Goal: Task Accomplishment & Management: Use online tool/utility

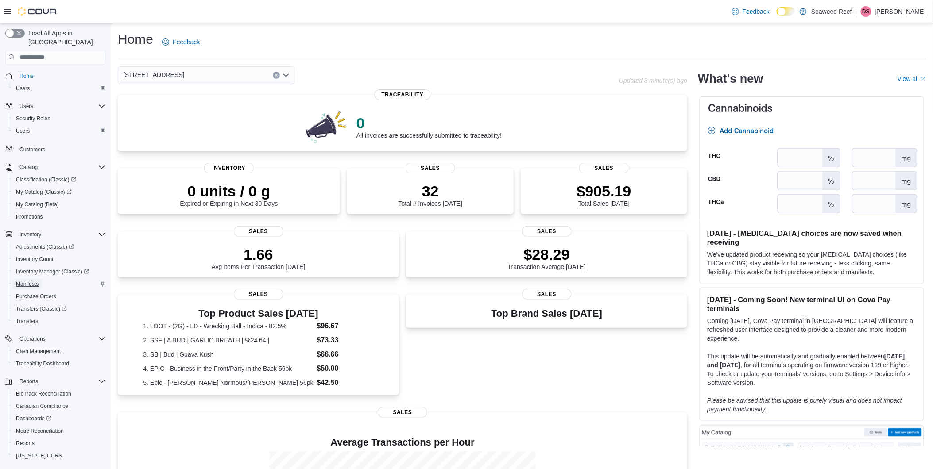
click at [30, 281] on span "Manifests" at bounding box center [27, 284] width 23 height 7
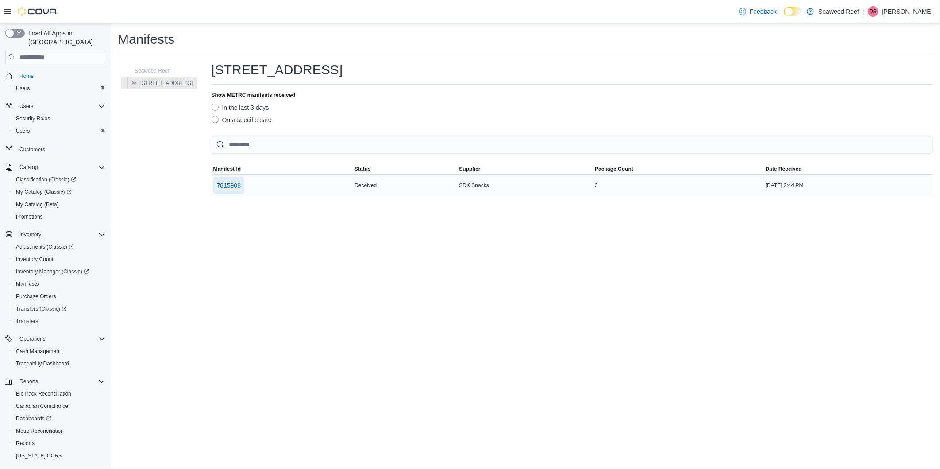
click at [241, 188] on span "7815908" at bounding box center [229, 185] width 24 height 9
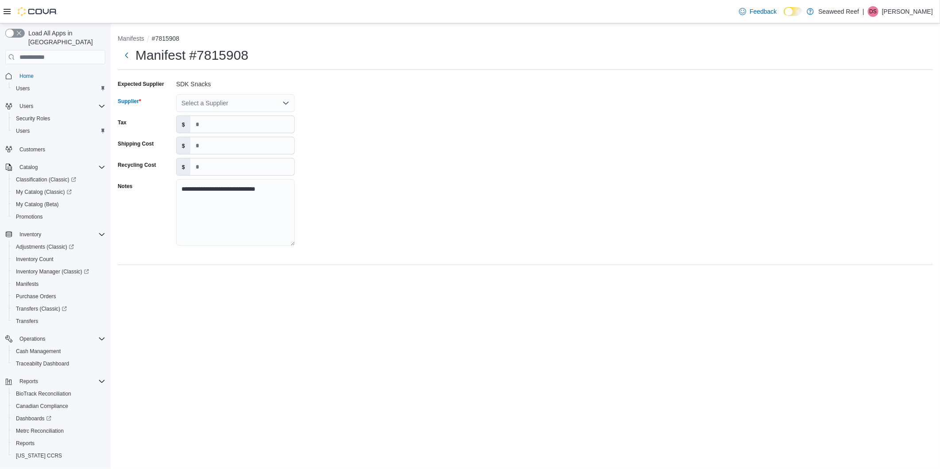
click at [200, 100] on div "Select a Supplier" at bounding box center [235, 103] width 119 height 18
click at [206, 116] on span "SDK Snacks" at bounding box center [240, 117] width 97 height 9
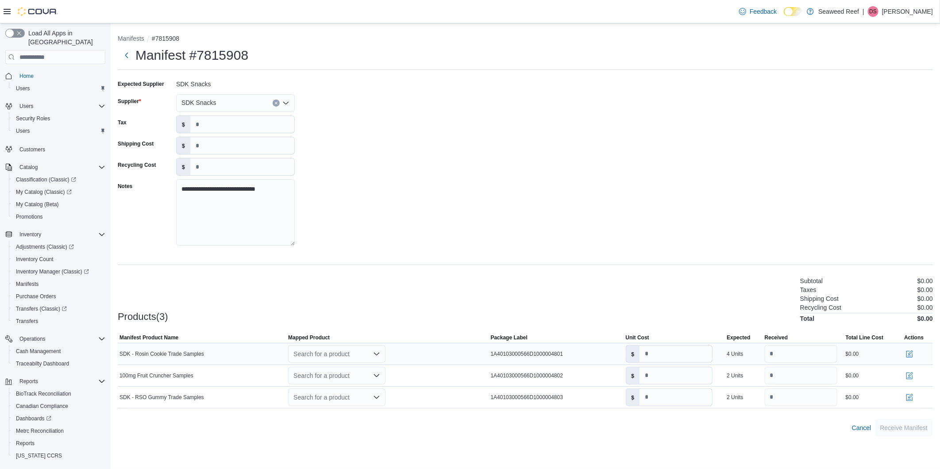
click at [369, 348] on div "Search for a product" at bounding box center [336, 354] width 97 height 18
click at [328, 369] on div "Create a new product" at bounding box center [329, 369] width 51 height 7
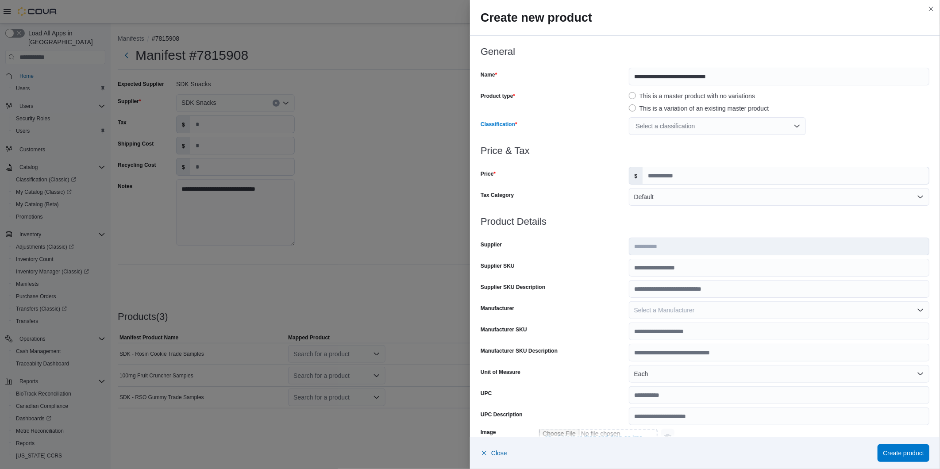
click at [675, 127] on div "Select a classification" at bounding box center [717, 126] width 177 height 18
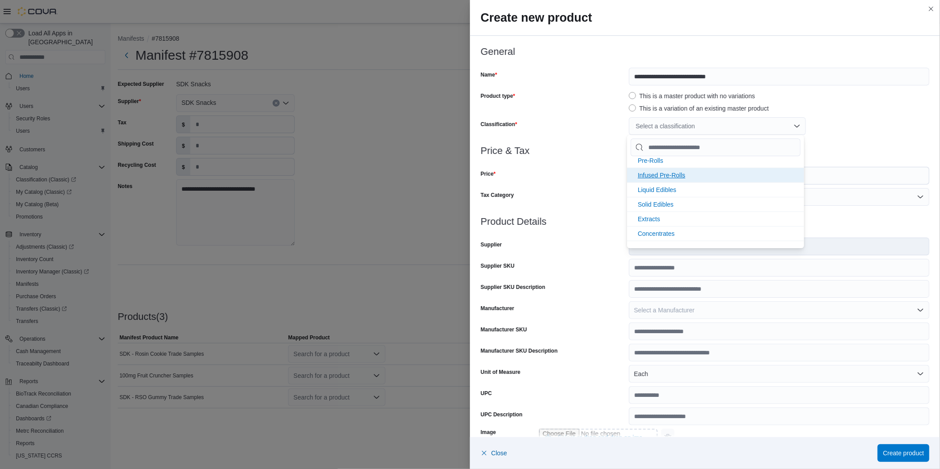
scroll to position [0, 0]
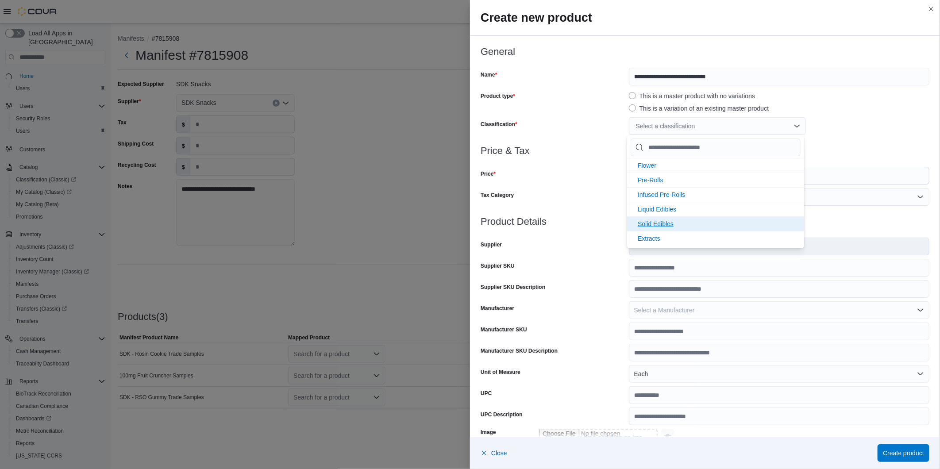
click at [655, 225] on span "Solid Edibles" at bounding box center [656, 223] width 36 height 7
click at [865, 164] on div at bounding box center [705, 161] width 449 height 11
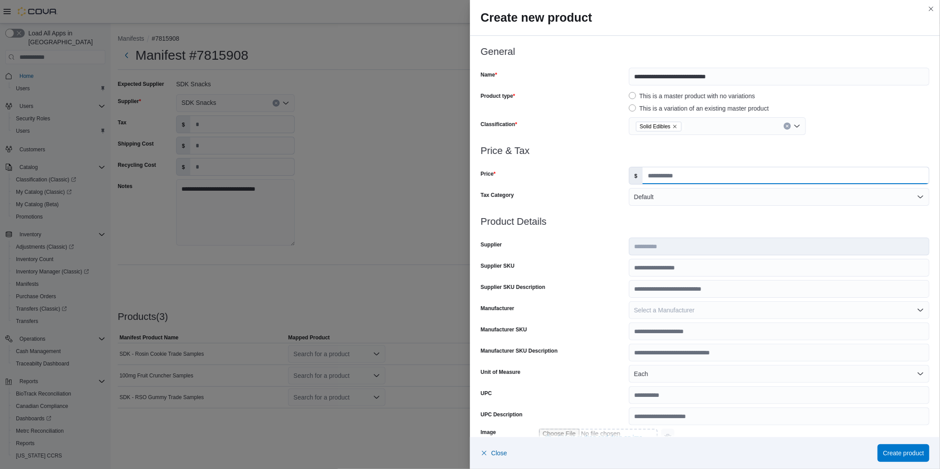
click at [679, 172] on input "Price" at bounding box center [786, 175] width 286 height 17
type input "*"
click at [603, 210] on div at bounding box center [705, 211] width 449 height 11
click at [661, 272] on input "Supplier SKU" at bounding box center [779, 268] width 301 height 18
type input "****"
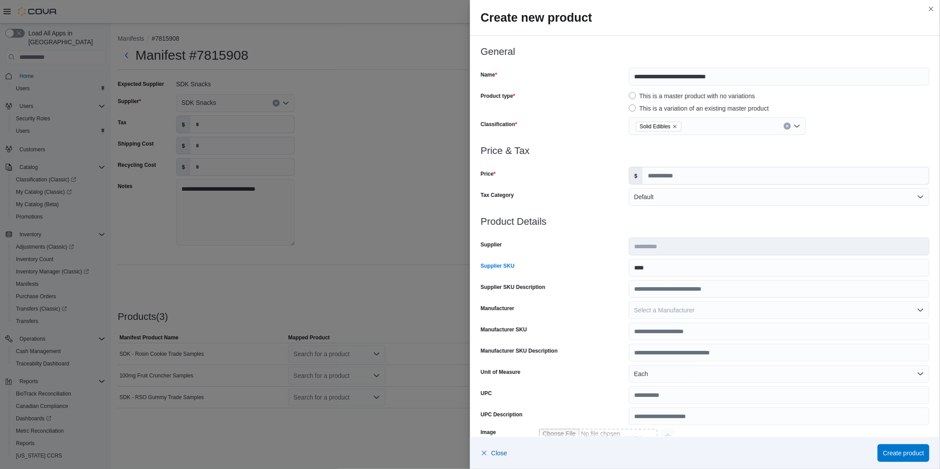
click at [502, 291] on div "Supplier SKU Description" at bounding box center [553, 289] width 145 height 18
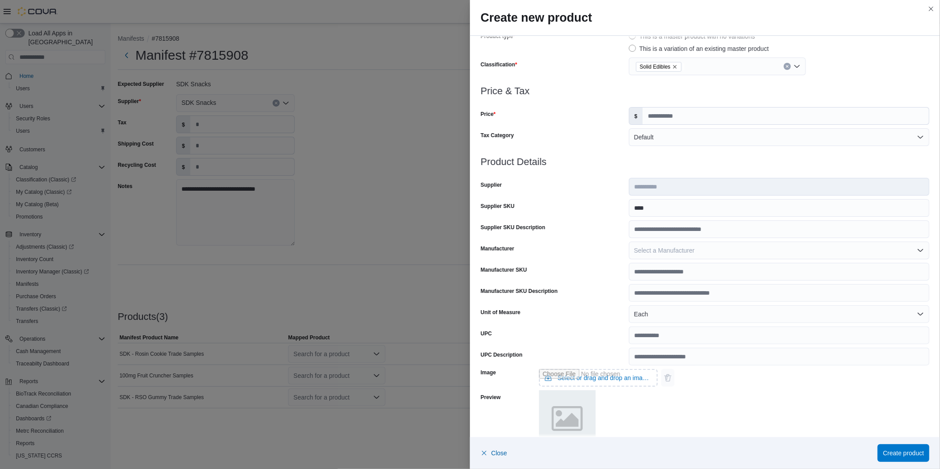
scroll to position [163, 0]
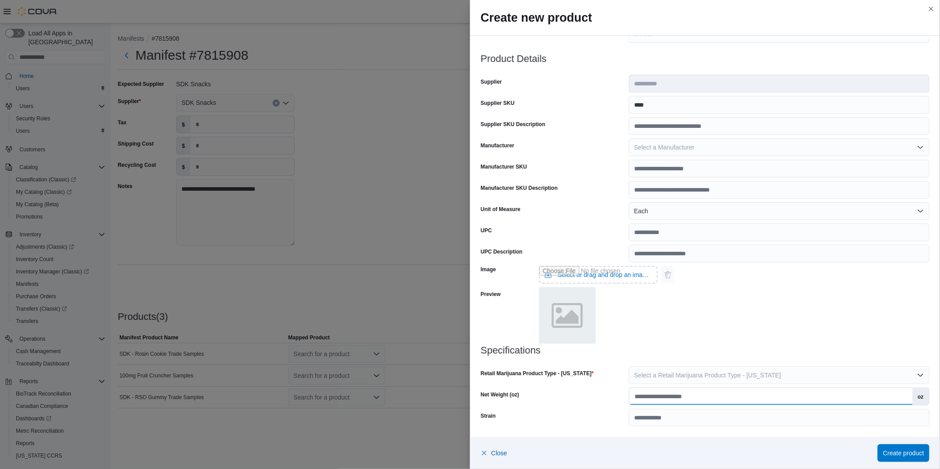
click at [649, 403] on input "Net Weight (oz)" at bounding box center [770, 396] width 283 height 17
type input "****"
click at [745, 308] on div "Image Select or drag and drop an image file Preview" at bounding box center [705, 304] width 449 height 83
click at [704, 378] on span "Select a Retail Marijuana Product Type - Oregon" at bounding box center [707, 375] width 147 height 7
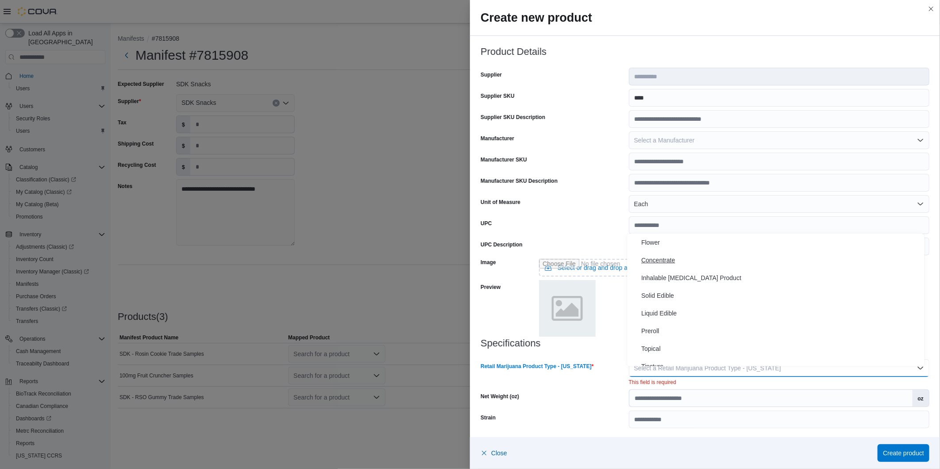
scroll to position [172, 0]
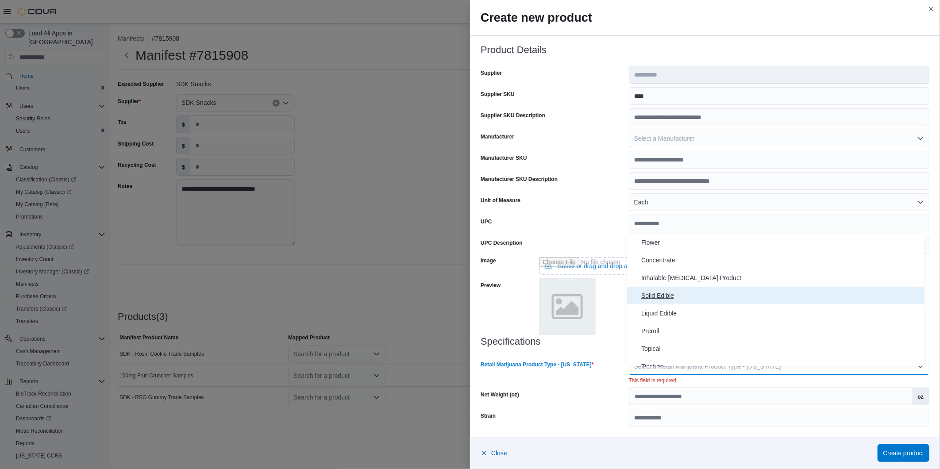
click at [658, 294] on span "Solid Edible" at bounding box center [781, 295] width 280 height 11
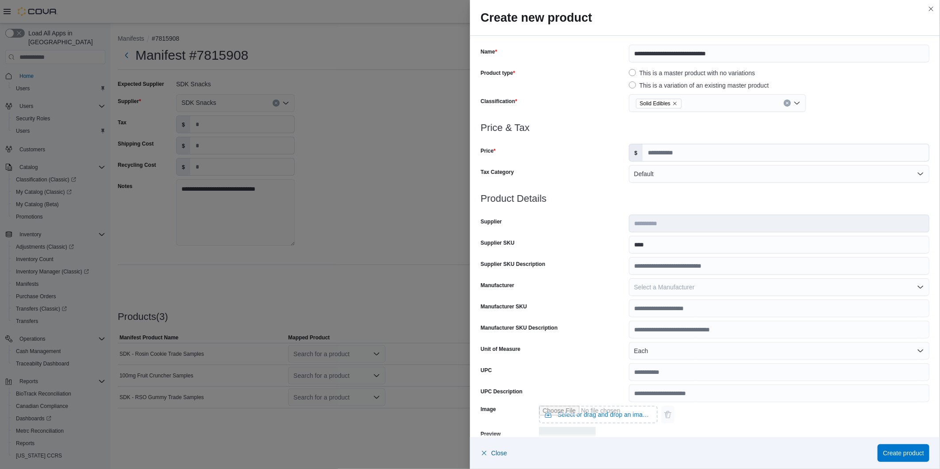
scroll to position [0, 0]
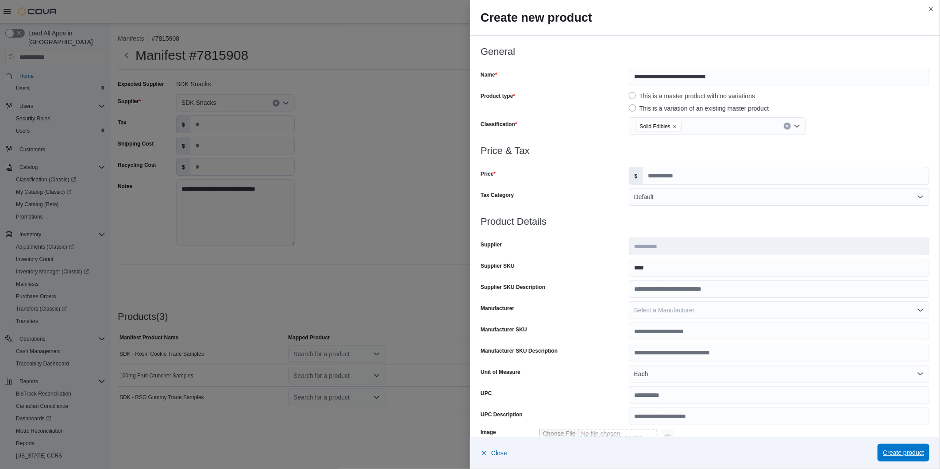
click at [900, 453] on span "Create product" at bounding box center [903, 452] width 41 height 9
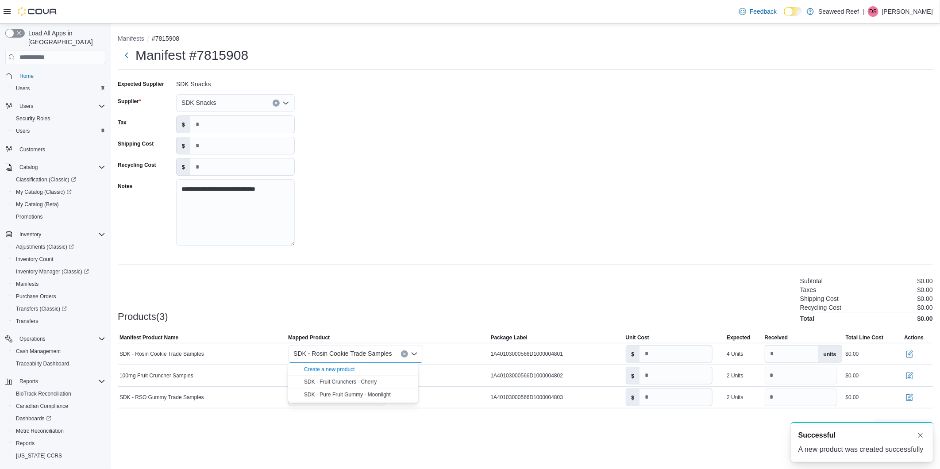
click at [452, 225] on div "**********" at bounding box center [525, 165] width 815 height 177
click at [313, 374] on div "Search for a product" at bounding box center [336, 376] width 97 height 18
click at [329, 391] on div "Create a new product" at bounding box center [329, 391] width 51 height 7
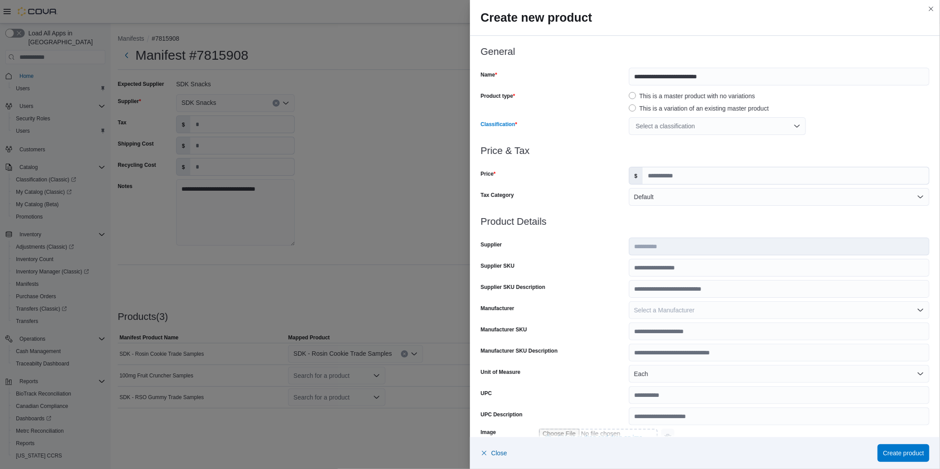
drag, startPoint x: 667, startPoint y: 127, endPoint x: 668, endPoint y: 132, distance: 5.5
click at [667, 127] on div "Select a classification" at bounding box center [717, 126] width 177 height 18
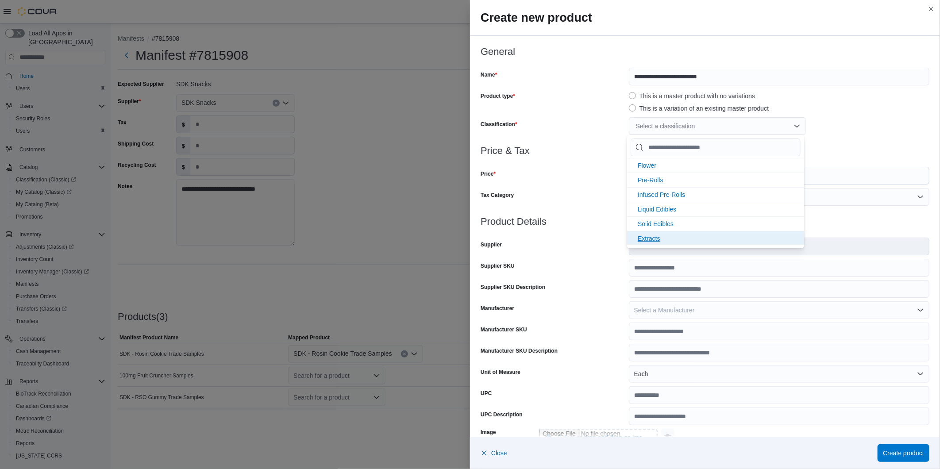
click at [651, 226] on span "Solid Edibles" at bounding box center [656, 223] width 36 height 7
click at [608, 154] on h3 "Price & Tax" at bounding box center [705, 151] width 449 height 11
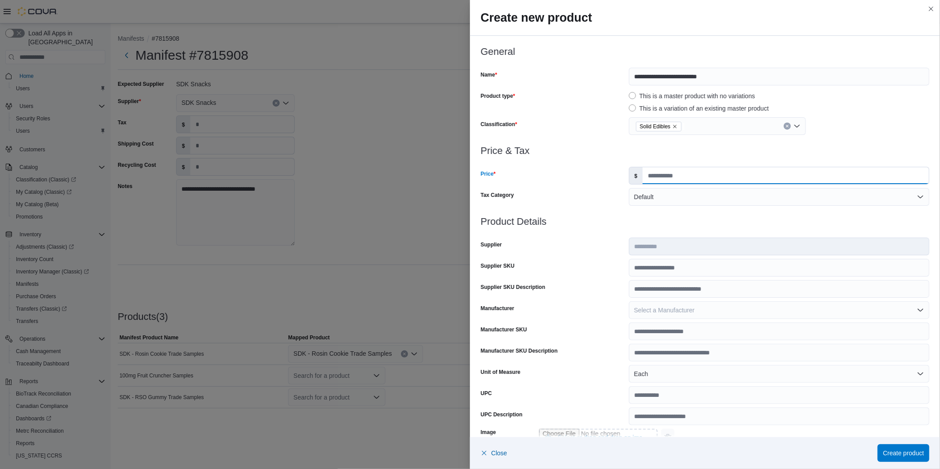
click at [686, 174] on input "Price" at bounding box center [786, 175] width 286 height 17
type input "*"
click at [634, 145] on div at bounding box center [705, 140] width 449 height 11
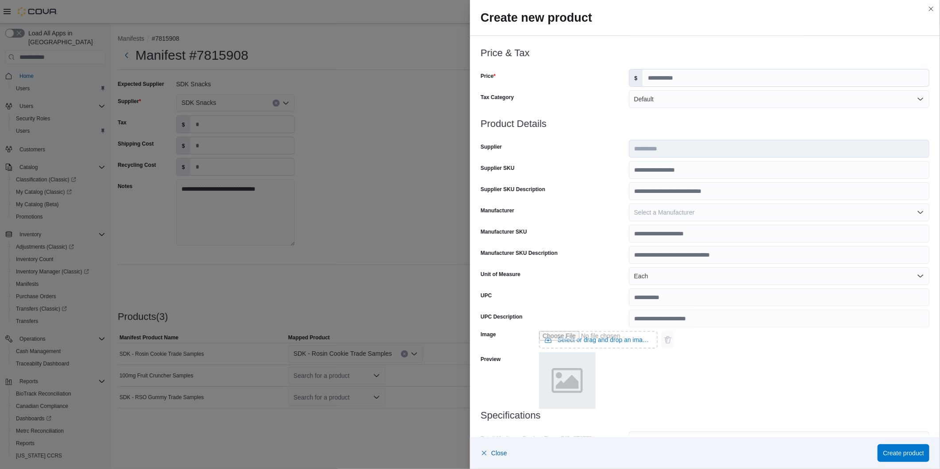
scroll to position [98, 0]
click at [642, 170] on input "Supplier SKU" at bounding box center [779, 170] width 301 height 18
type input "****"
click at [568, 243] on div "**********" at bounding box center [705, 264] width 449 height 292
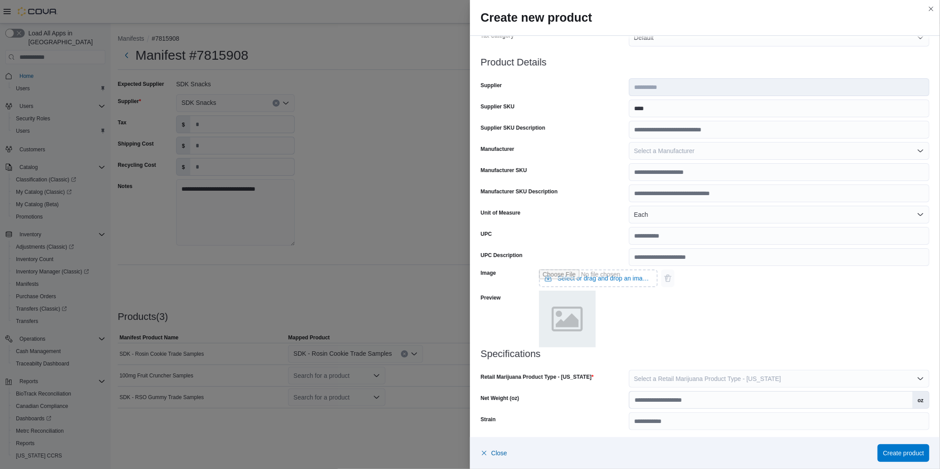
scroll to position [163, 0]
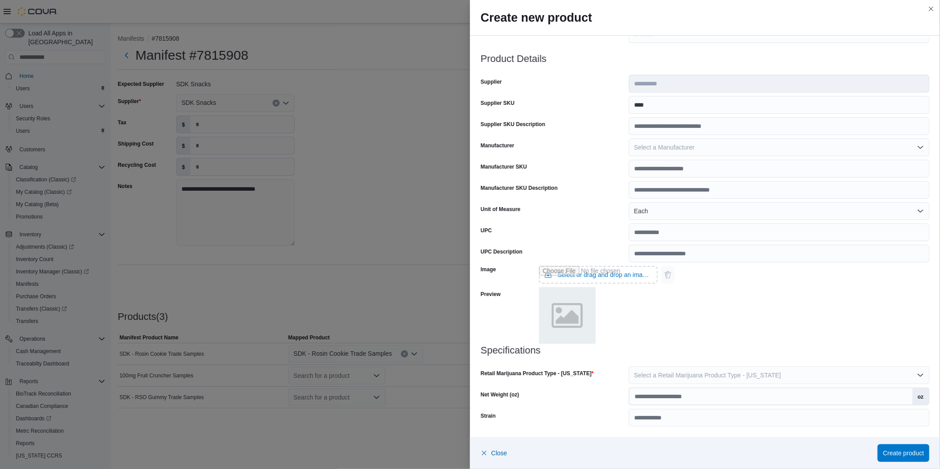
click at [677, 365] on div at bounding box center [705, 361] width 449 height 11
click at [683, 379] on button "Select a Retail Marijuana Product Type - Oregon" at bounding box center [779, 376] width 301 height 18
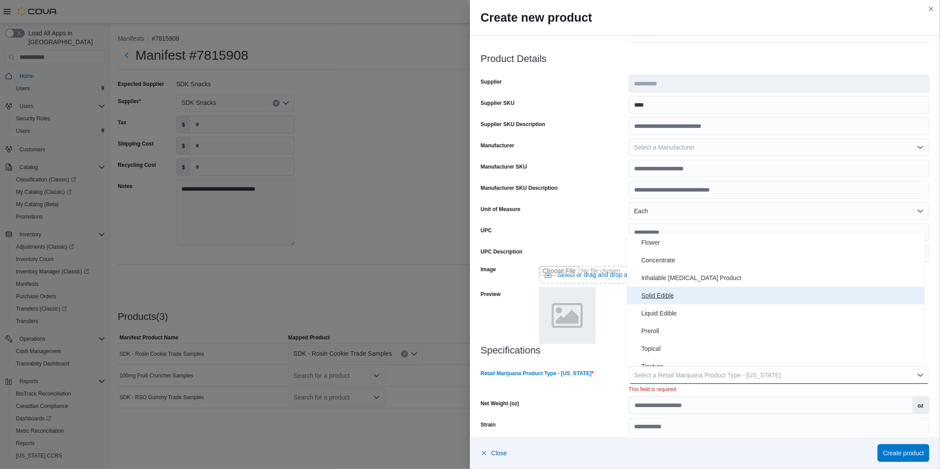
click at [670, 292] on span "Solid Edible" at bounding box center [781, 295] width 280 height 11
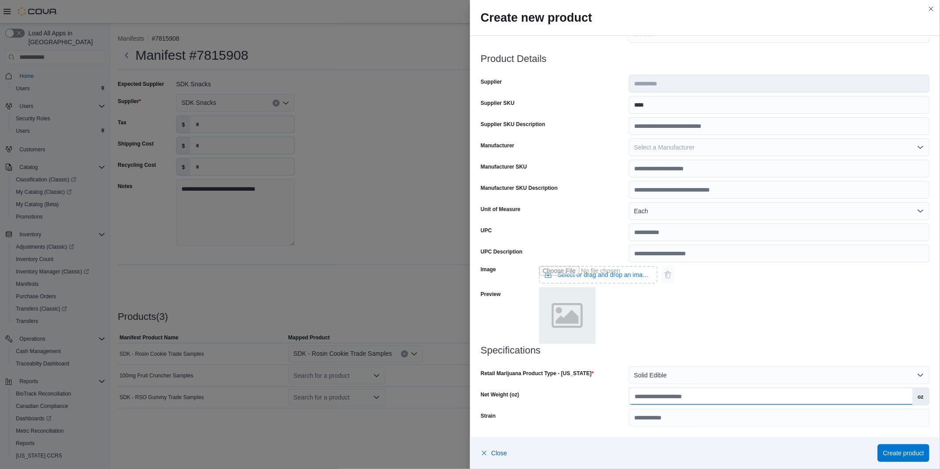
click at [654, 399] on input "Net Weight (oz)" at bounding box center [770, 396] width 283 height 17
type input "***"
click at [716, 331] on div "Image Select or drag and drop an image file Preview" at bounding box center [705, 304] width 449 height 83
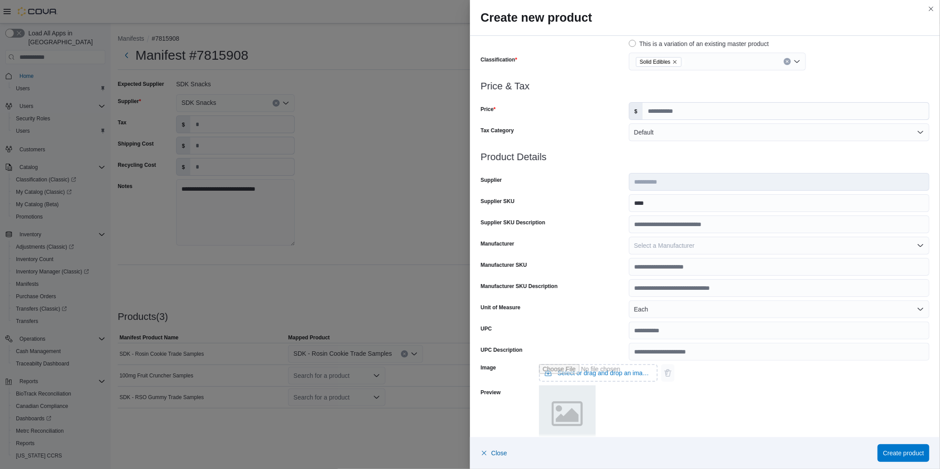
scroll to position [0, 0]
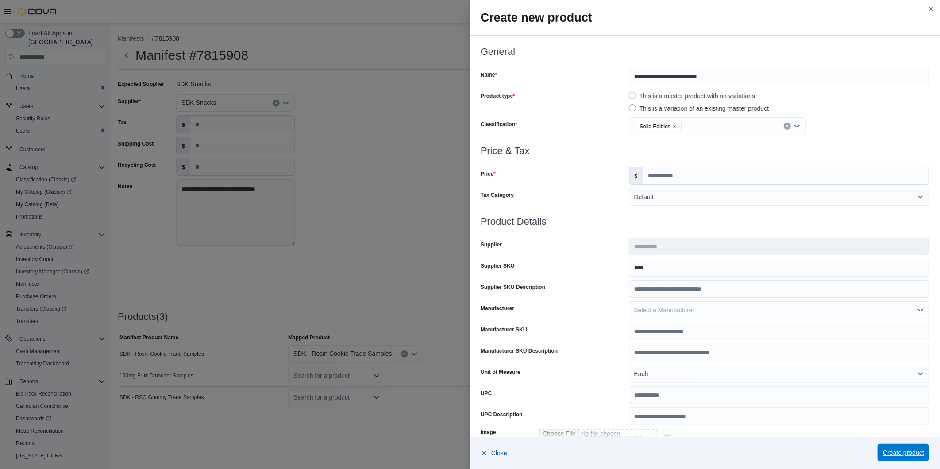
click at [892, 457] on span "Create product" at bounding box center [903, 453] width 41 height 18
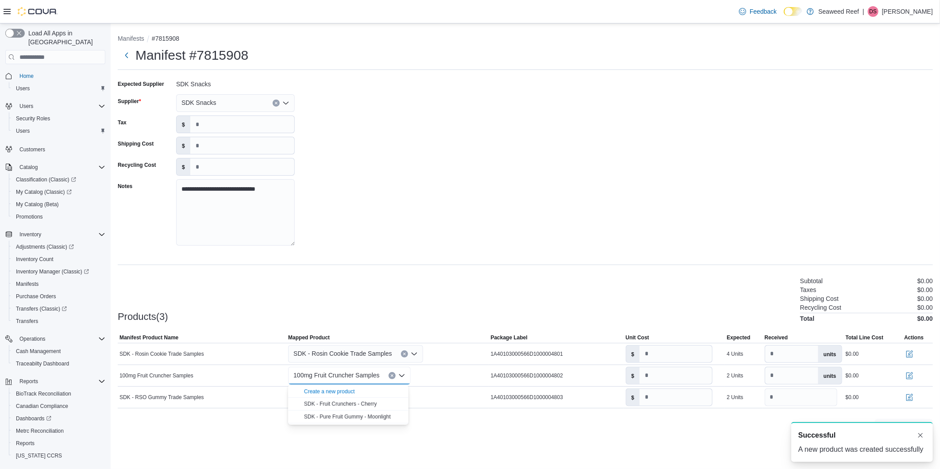
click at [484, 272] on div "**********" at bounding box center [525, 257] width 815 height 360
click at [375, 396] on icon "Open list of options" at bounding box center [376, 397] width 7 height 7
click at [329, 413] on div "Create a new product" at bounding box center [329, 413] width 51 height 7
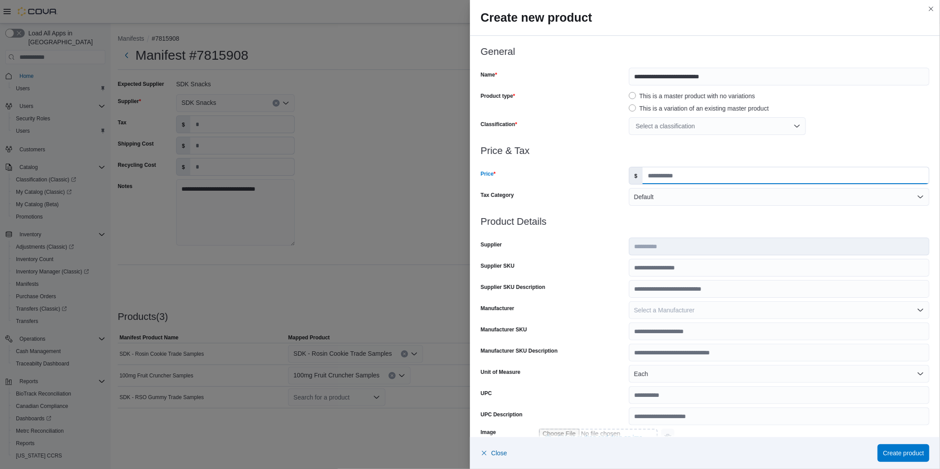
click at [682, 170] on input "Price" at bounding box center [786, 175] width 286 height 17
type input "*"
click at [645, 149] on h3 "Price & Tax" at bounding box center [705, 151] width 449 height 11
click at [714, 118] on div "Select a classification" at bounding box center [717, 126] width 177 height 18
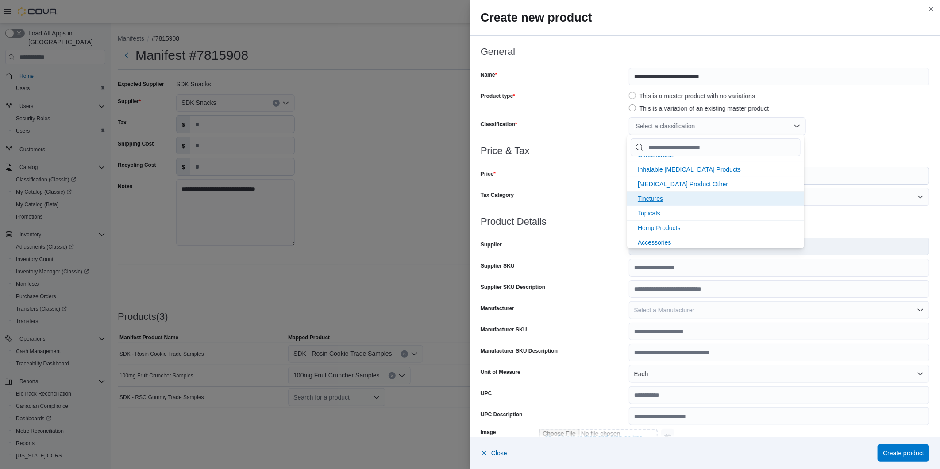
scroll to position [49, 0]
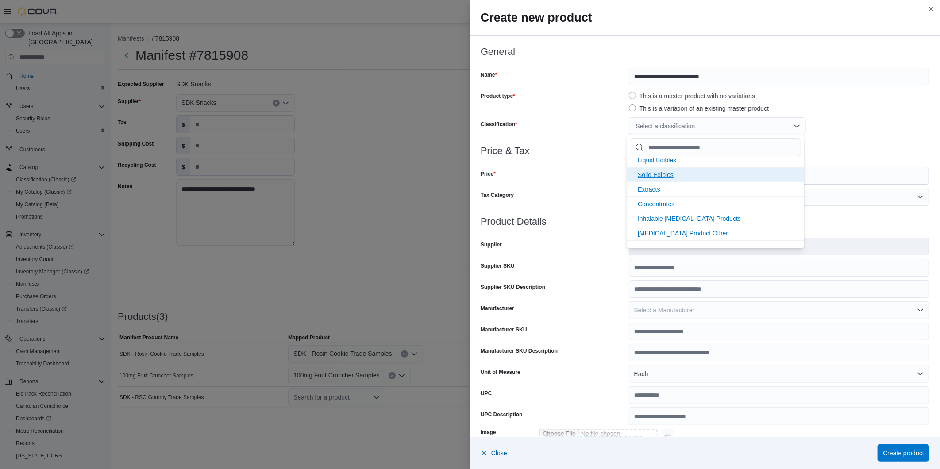
click at [661, 175] on span "Solid Edibles" at bounding box center [656, 174] width 36 height 7
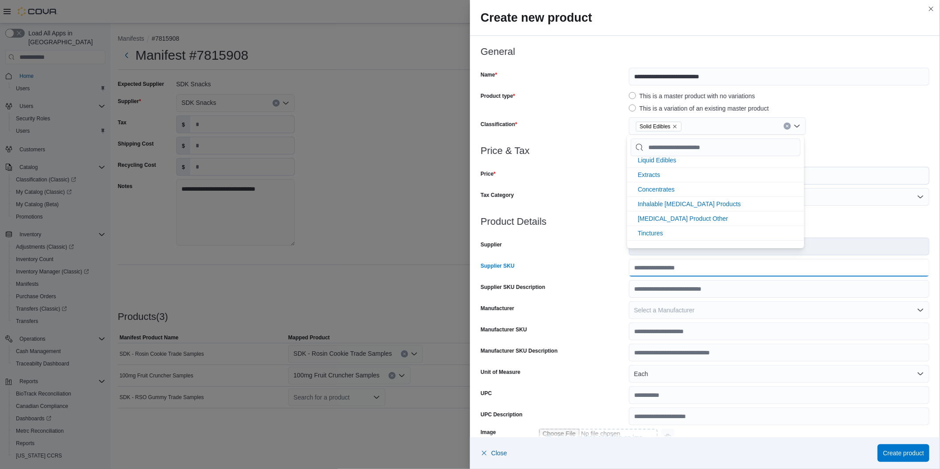
click at [656, 266] on input "Supplier SKU" at bounding box center [779, 268] width 301 height 18
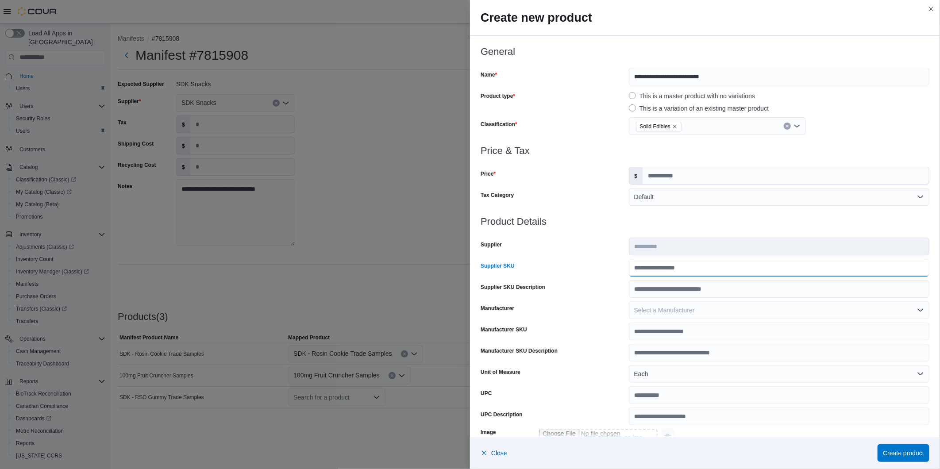
type input "*"
type input "****"
click at [607, 251] on div "Supplier" at bounding box center [553, 247] width 145 height 18
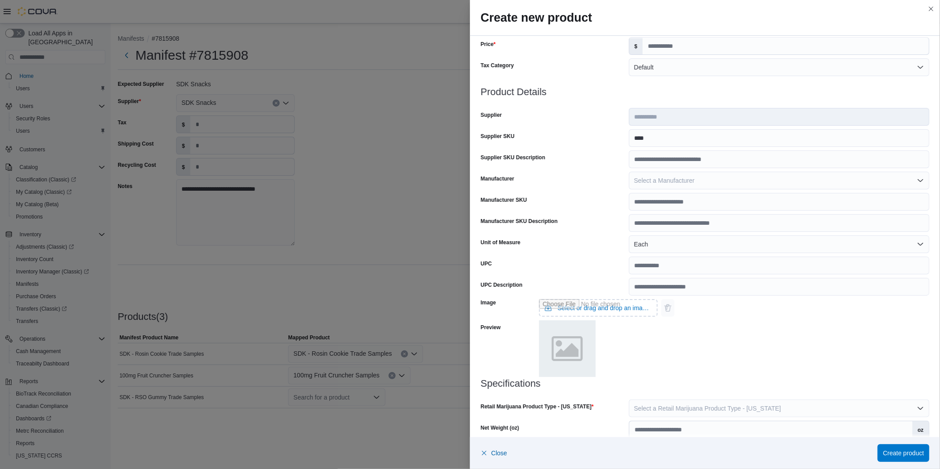
scroll to position [163, 0]
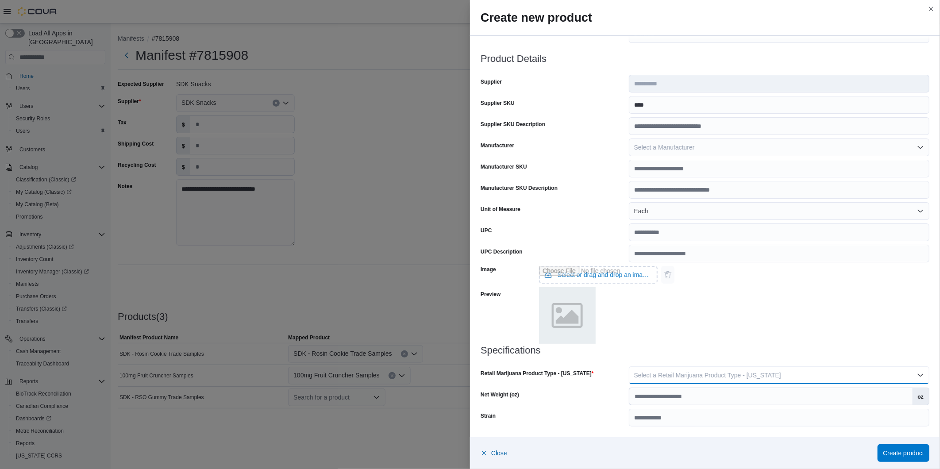
click at [656, 372] on span "Select a Retail Marijuana Product Type - Oregon" at bounding box center [707, 375] width 147 height 7
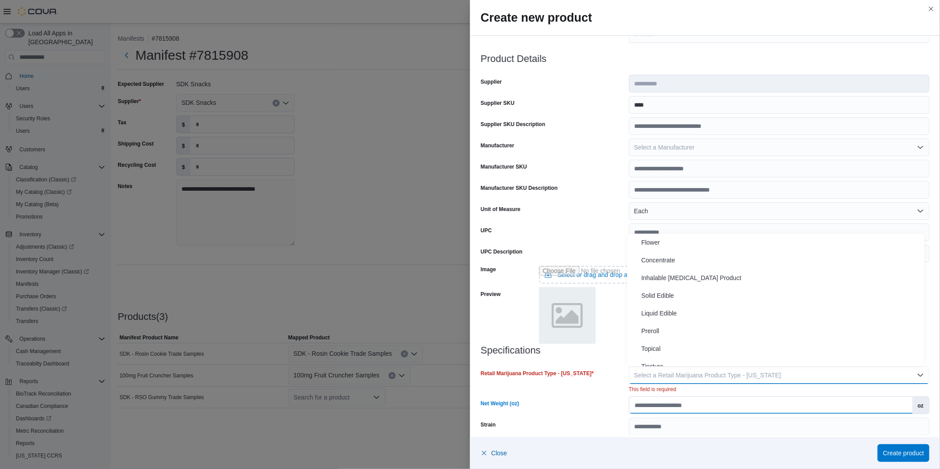
click at [675, 407] on input "Net Weight (oz)" at bounding box center [770, 405] width 283 height 17
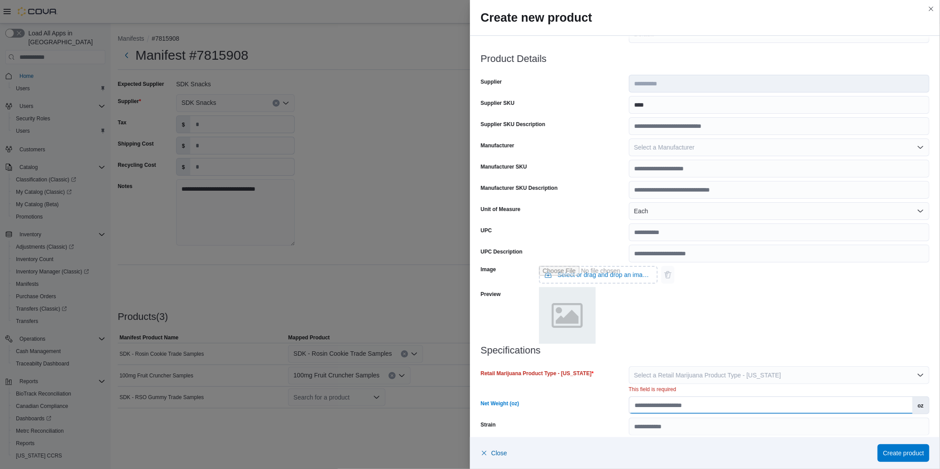
type input "***"
click at [669, 364] on div at bounding box center [705, 361] width 449 height 11
click at [674, 377] on span "Select a Retail Marijuana Product Type - Oregon" at bounding box center [707, 375] width 147 height 7
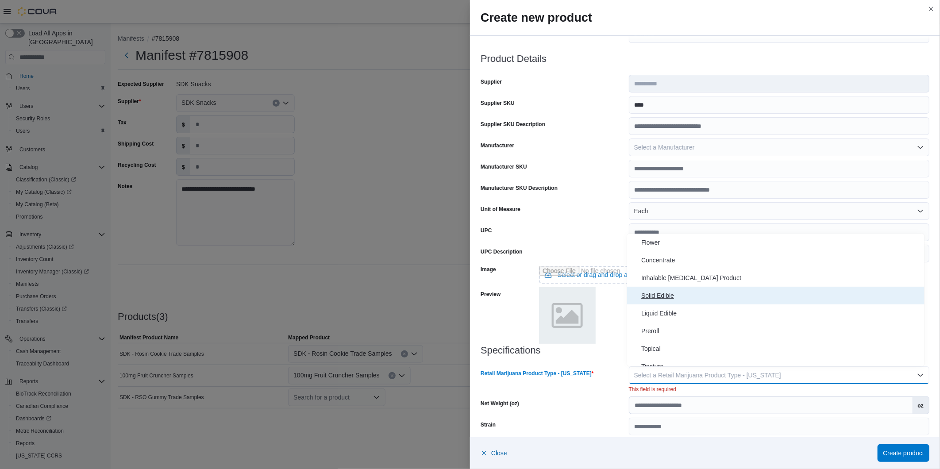
click at [658, 289] on button "Solid Edible" at bounding box center [775, 296] width 297 height 18
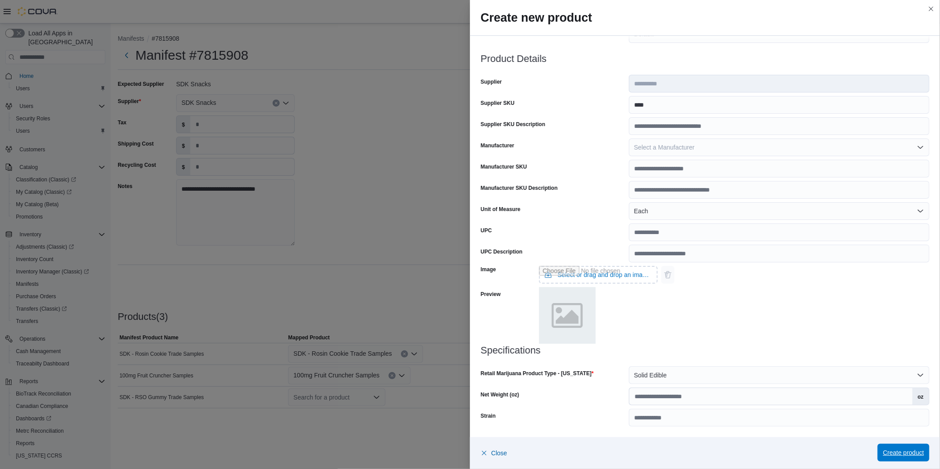
click at [887, 458] on span "Create product" at bounding box center [903, 453] width 41 height 18
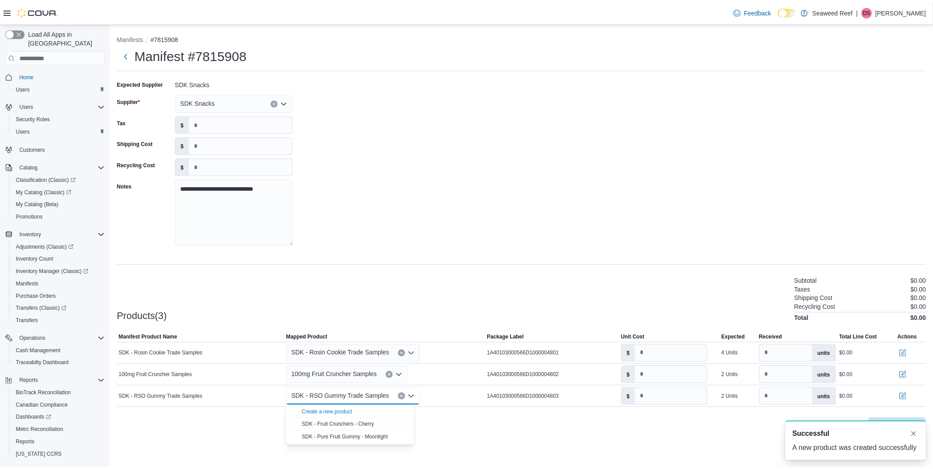
scroll to position [0, 0]
click at [641, 277] on div "Products(3) Subtotal $0.00 Taxes $0.00 Shipping Cost $0.00 Recycling Cost $0.00…" at bounding box center [525, 299] width 815 height 46
click at [919, 432] on button "Dismiss toast" at bounding box center [920, 435] width 11 height 11
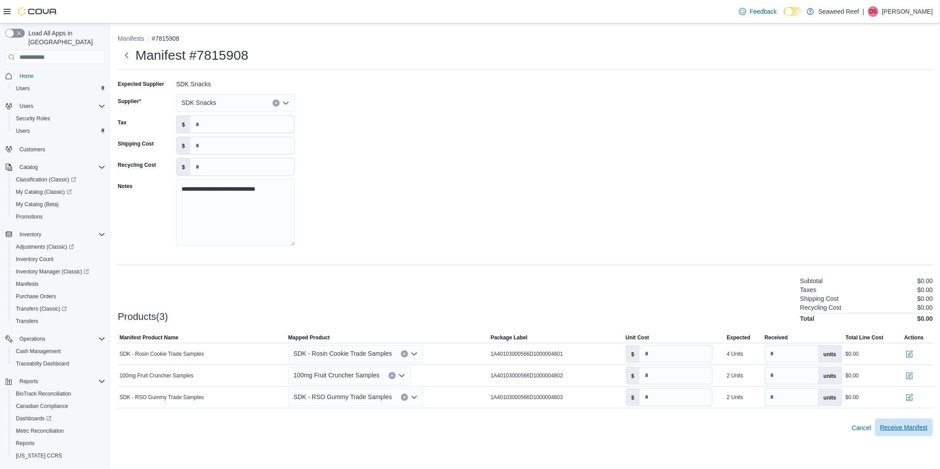
click at [886, 420] on span "Receive Manifest" at bounding box center [903, 428] width 47 height 18
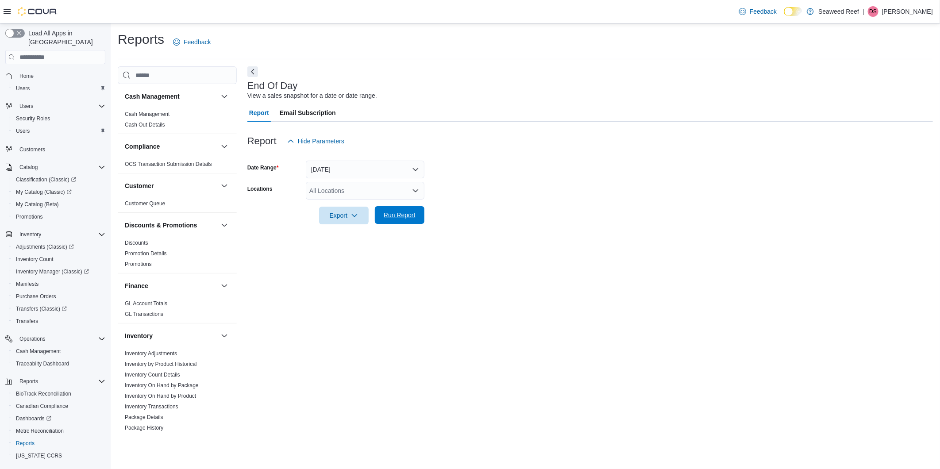
click at [397, 217] on span "Run Report" at bounding box center [400, 215] width 32 height 9
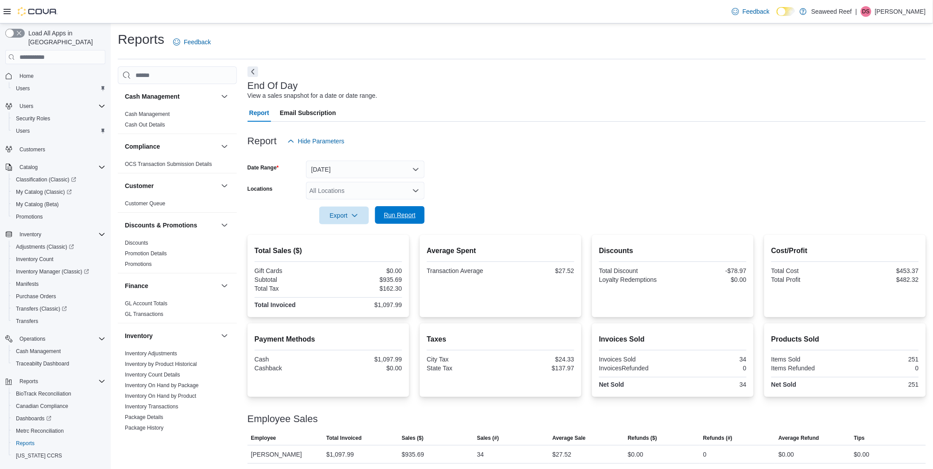
click at [409, 214] on span "Run Report" at bounding box center [400, 215] width 32 height 9
click at [403, 211] on span "Run Report" at bounding box center [400, 213] width 32 height 9
click at [410, 215] on span "Run Report" at bounding box center [400, 213] width 32 height 9
click at [393, 217] on span "Run Report" at bounding box center [400, 213] width 32 height 9
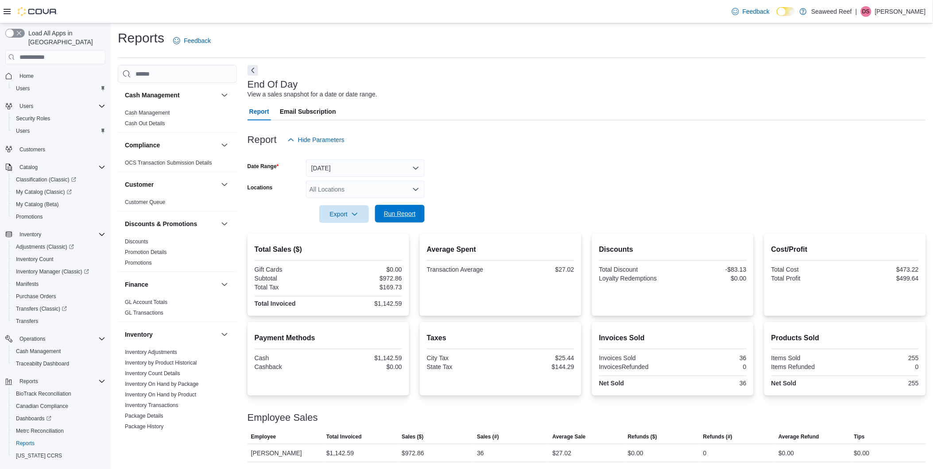
click at [393, 217] on span "Run Report" at bounding box center [400, 213] width 32 height 9
click at [390, 209] on span "Run Report" at bounding box center [399, 214] width 39 height 18
click at [395, 206] on span "Run Report" at bounding box center [399, 214] width 39 height 18
click at [404, 219] on span "Run Report" at bounding box center [399, 214] width 39 height 18
click at [382, 211] on span "Run Report" at bounding box center [399, 214] width 39 height 18
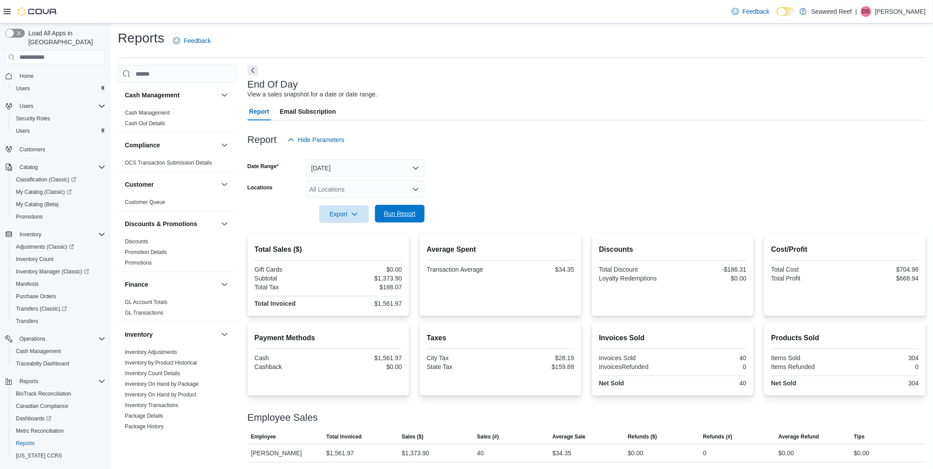
click at [398, 216] on span "Run Report" at bounding box center [400, 213] width 32 height 9
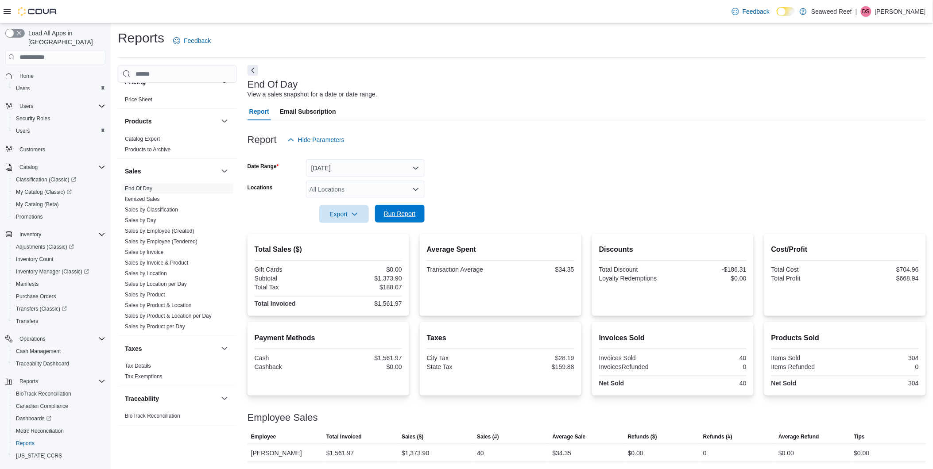
click at [404, 218] on span "Run Report" at bounding box center [399, 214] width 39 height 18
click at [415, 213] on span "Run Report" at bounding box center [400, 213] width 32 height 9
click at [403, 218] on span "Run Report" at bounding box center [399, 214] width 39 height 18
click at [397, 212] on span "Run Report" at bounding box center [400, 213] width 32 height 9
click at [392, 210] on span "Run Report" at bounding box center [400, 213] width 32 height 9
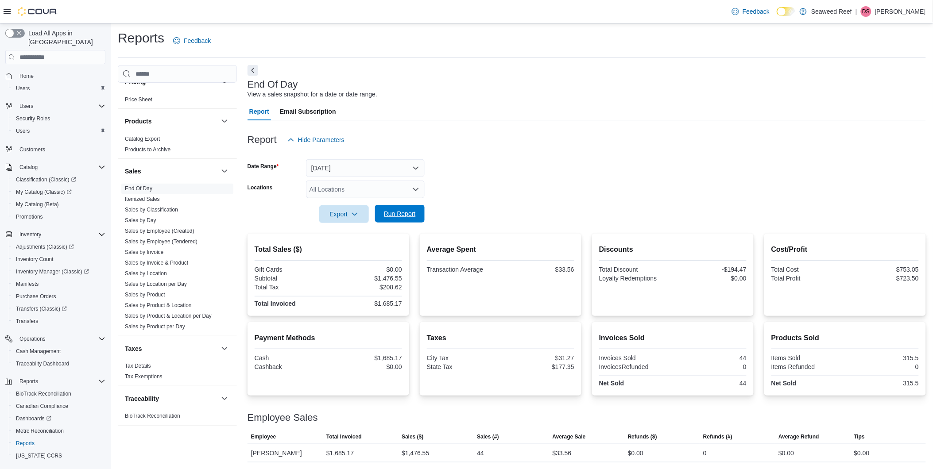
click at [411, 212] on span "Run Report" at bounding box center [400, 213] width 32 height 9
click at [414, 213] on span "Run Report" at bounding box center [400, 213] width 32 height 9
click at [405, 214] on span "Run Report" at bounding box center [400, 213] width 32 height 9
click at [398, 212] on span "Run Report" at bounding box center [400, 213] width 32 height 9
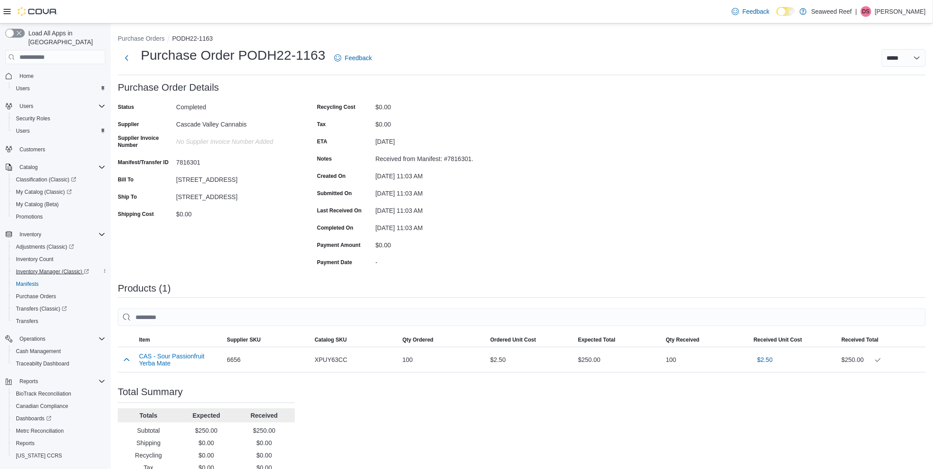
click at [39, 268] on span "Inventory Manager (Classic)" at bounding box center [52, 271] width 73 height 7
